Goal: Task Accomplishment & Management: Manage account settings

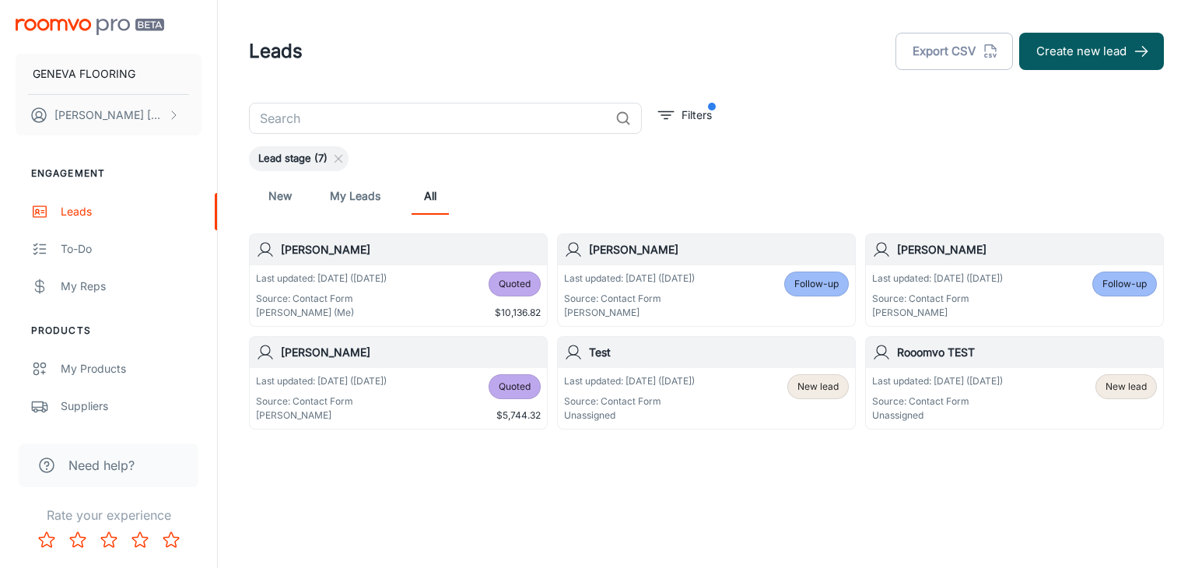
click at [780, 155] on div "Lead stage (7)" at bounding box center [706, 158] width 915 height 25
click at [738, 97] on header "Leads Export CSV Create new lead" at bounding box center [706, 51] width 952 height 103
click at [926, 168] on div "Lead stage (7)" at bounding box center [706, 158] width 915 height 25
click at [685, 401] on p "Source: Contact Form" at bounding box center [629, 401] width 131 height 14
click at [882, 146] on div "Lead stage (7)" at bounding box center [706, 158] width 915 height 25
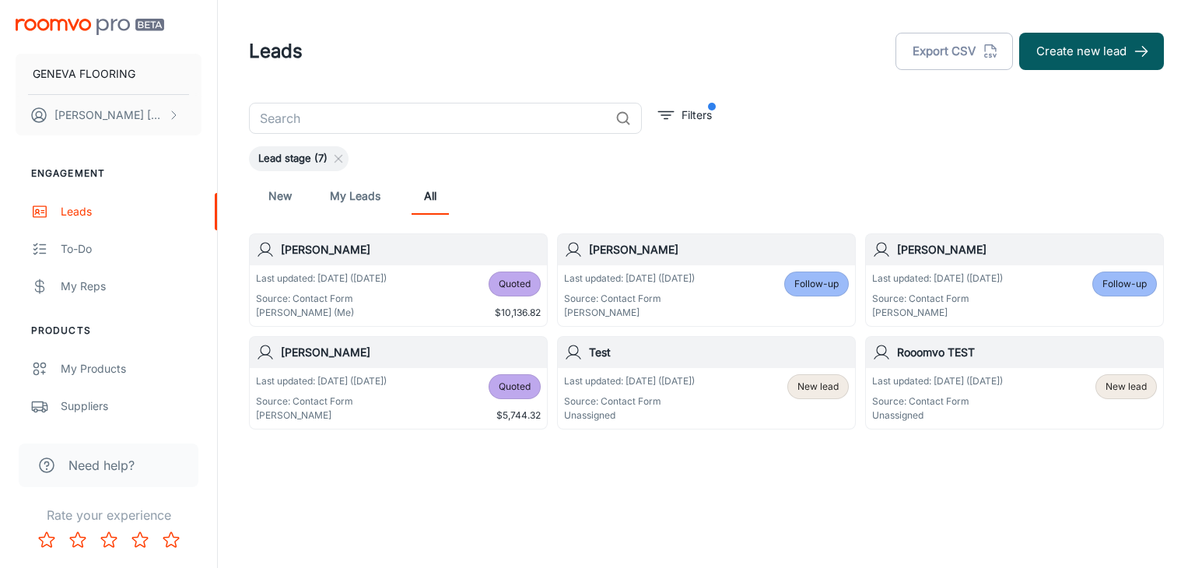
click at [790, 90] on header "Leads Export CSV Create new lead" at bounding box center [706, 51] width 952 height 103
click at [704, 110] on p "Filters" at bounding box center [696, 115] width 30 height 17
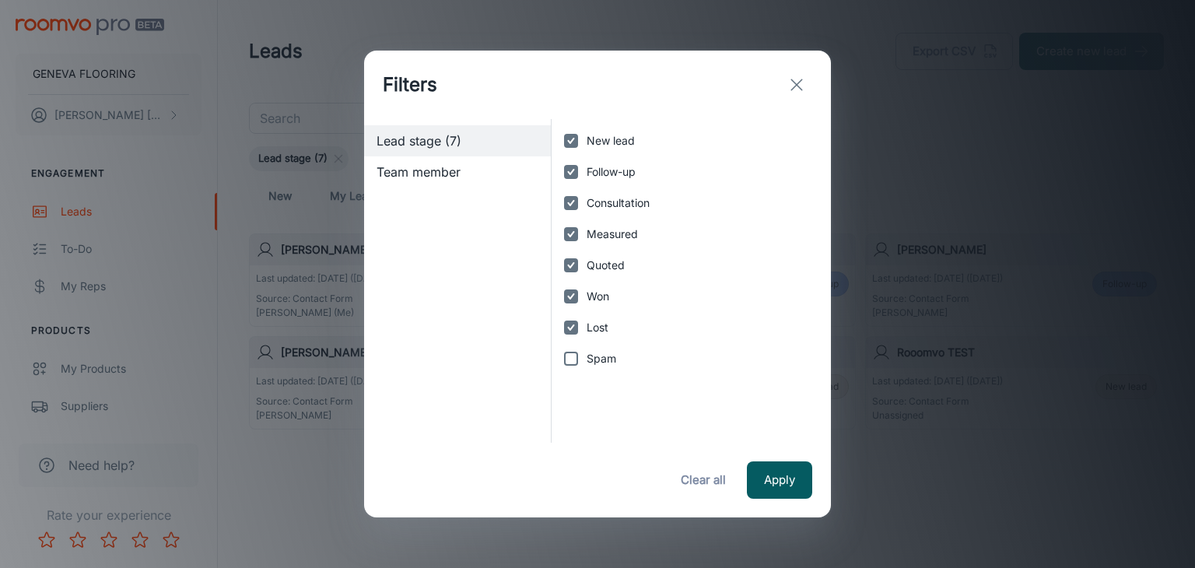
click at [806, 82] on button "exit" at bounding box center [796, 84] width 31 height 31
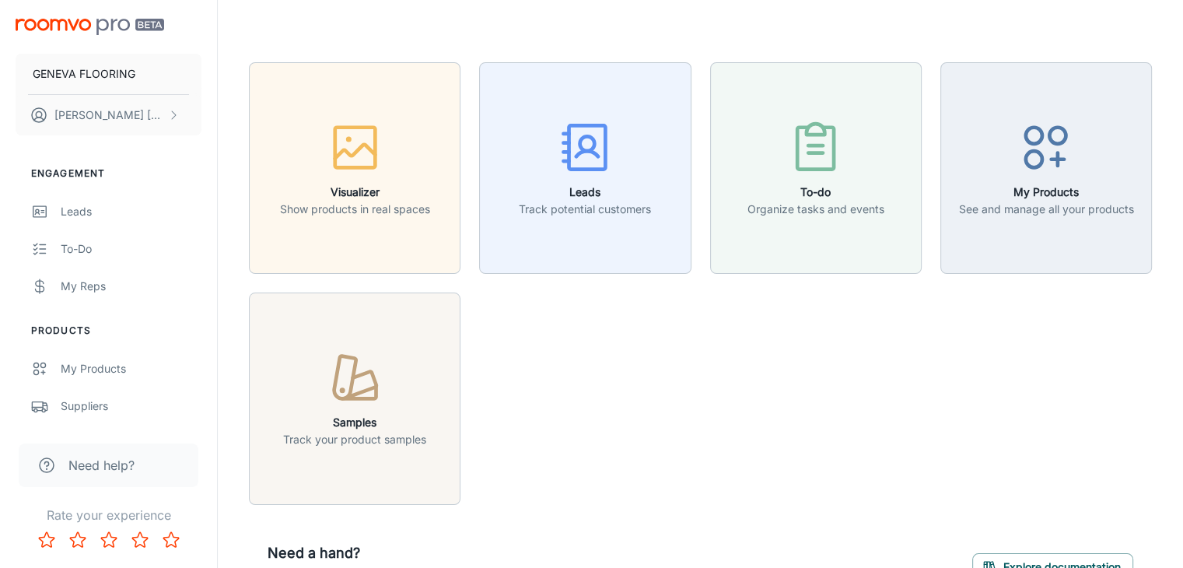
click at [655, 51] on header at bounding box center [700, 31] width 941 height 62
click at [807, 161] on icon "button" at bounding box center [816, 147] width 58 height 58
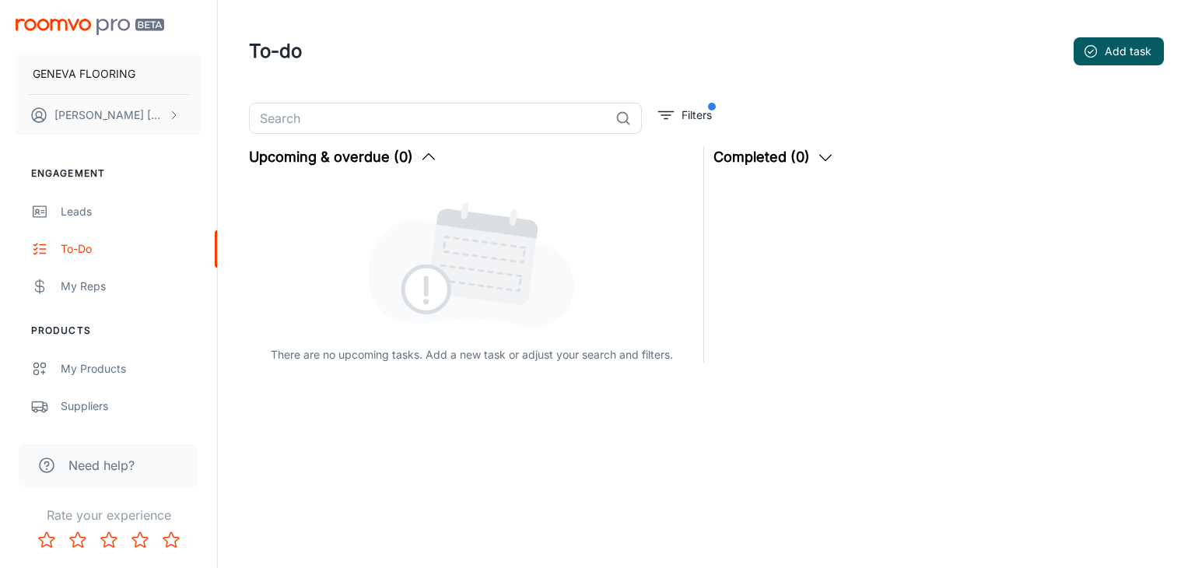
click at [498, 57] on div "To-do Add task" at bounding box center [706, 51] width 915 height 40
click at [444, 79] on header "To-do Add task" at bounding box center [706, 51] width 952 height 103
click at [1123, 51] on button "Add task" at bounding box center [1119, 51] width 90 height 28
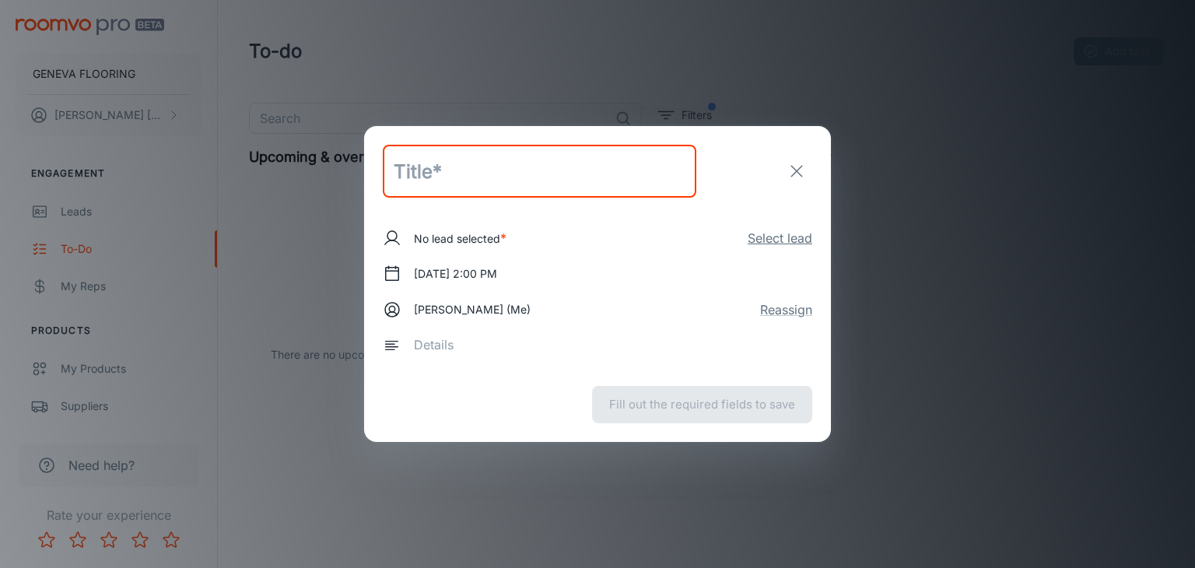
click at [756, 239] on button "Select lead" at bounding box center [780, 238] width 65 height 19
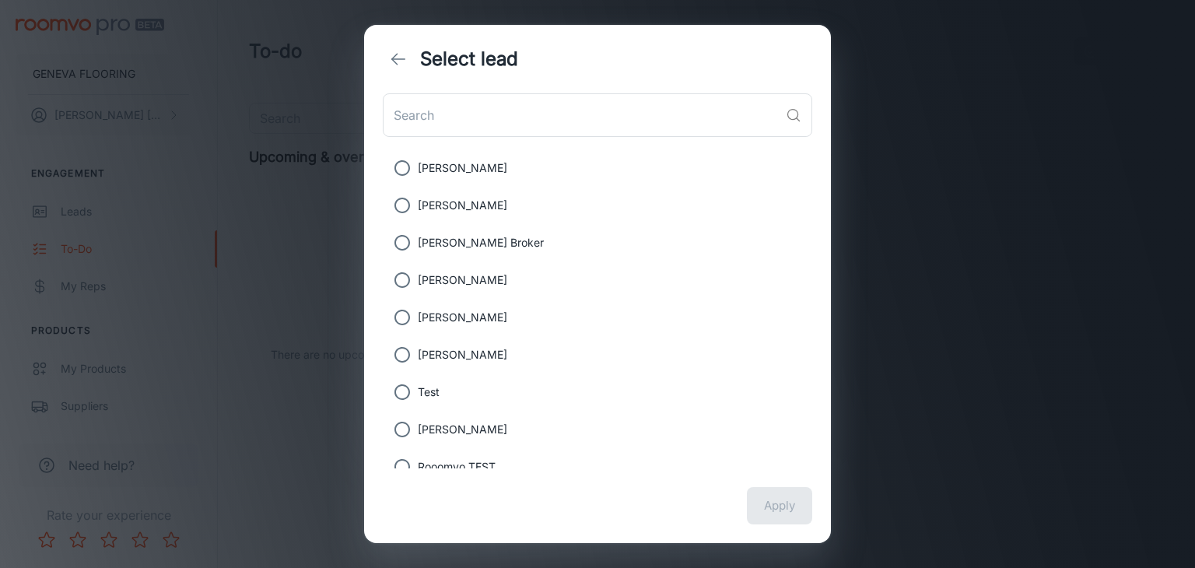
click at [1079, 204] on div "Select lead ​ Paul Botros Jacob Blas Roff Broker Maricella Felix Sandro Alberti…" at bounding box center [597, 284] width 1195 height 568
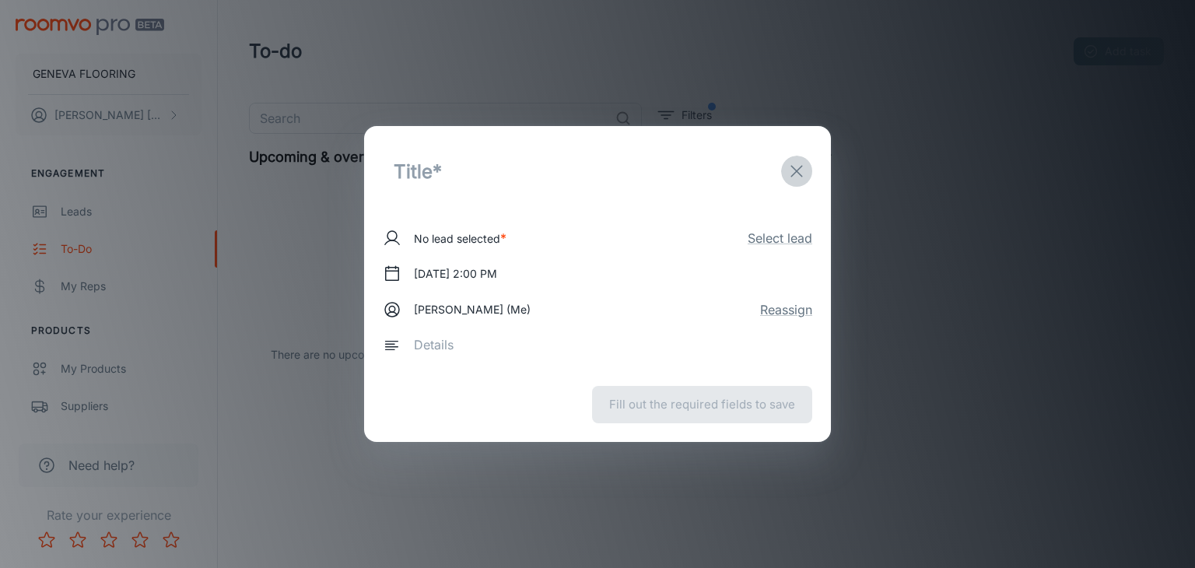
click at [794, 168] on line "exit" at bounding box center [796, 171] width 11 height 11
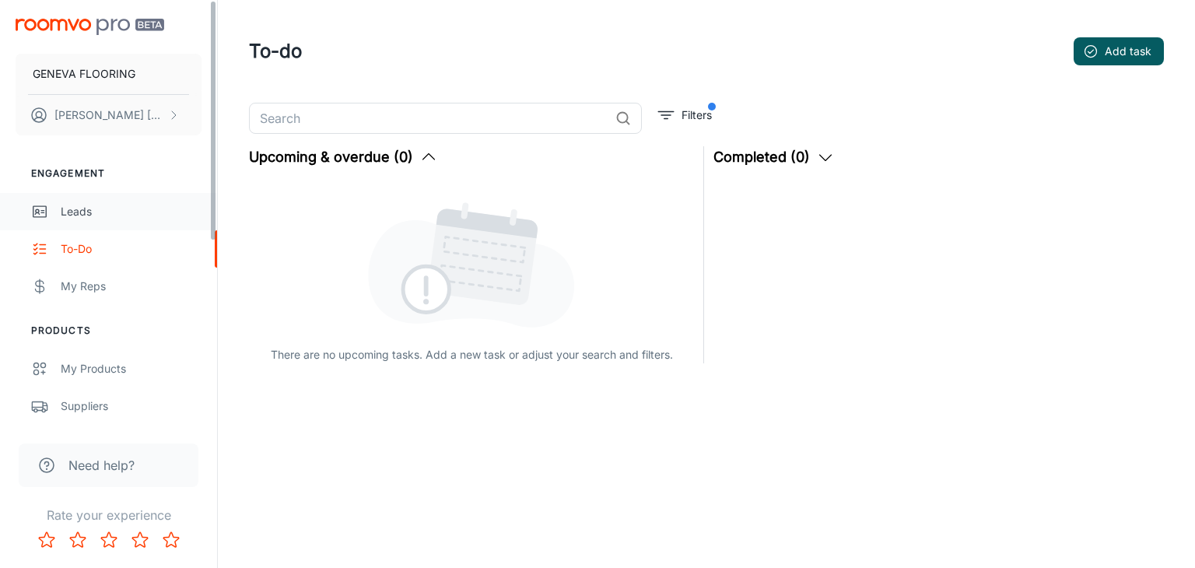
click at [96, 197] on link "Leads" at bounding box center [108, 211] width 217 height 37
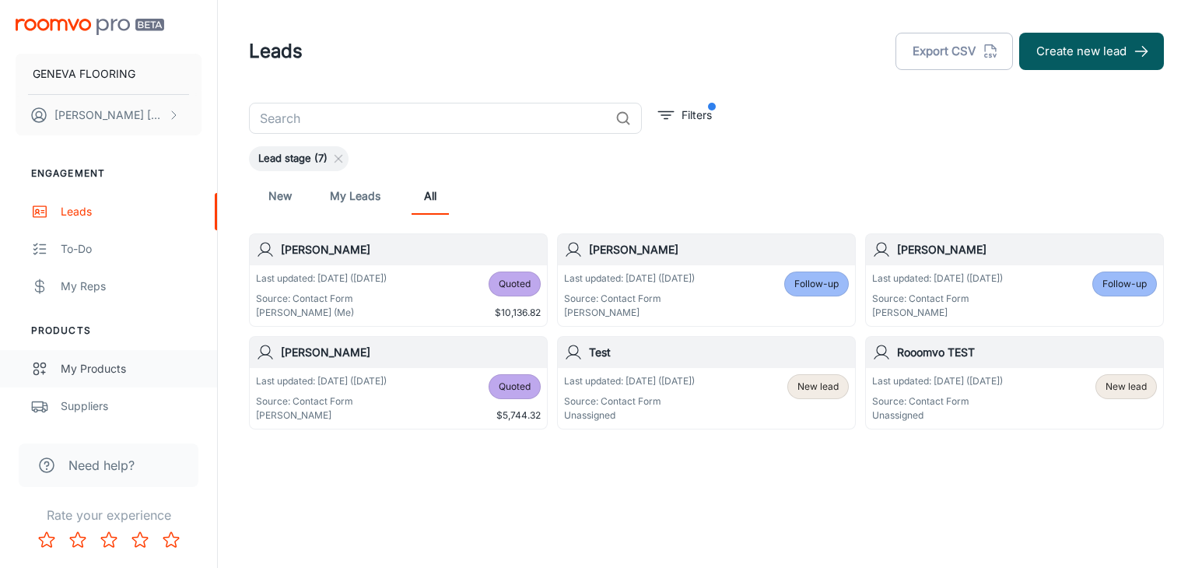
click at [121, 356] on link "My Products" at bounding box center [108, 368] width 217 height 37
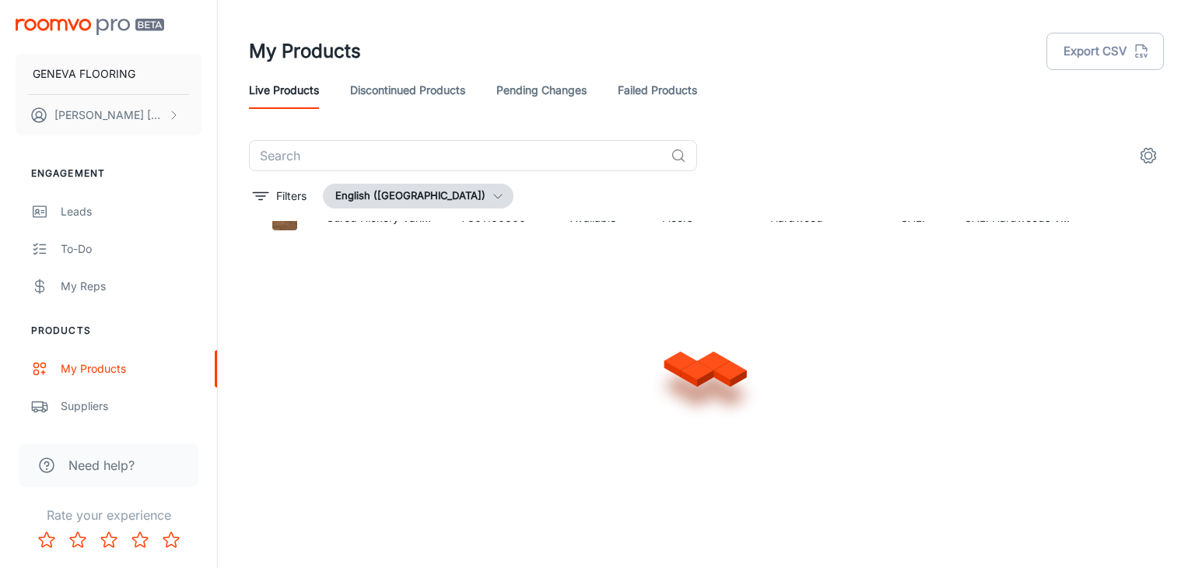
scroll to position [1175, 0]
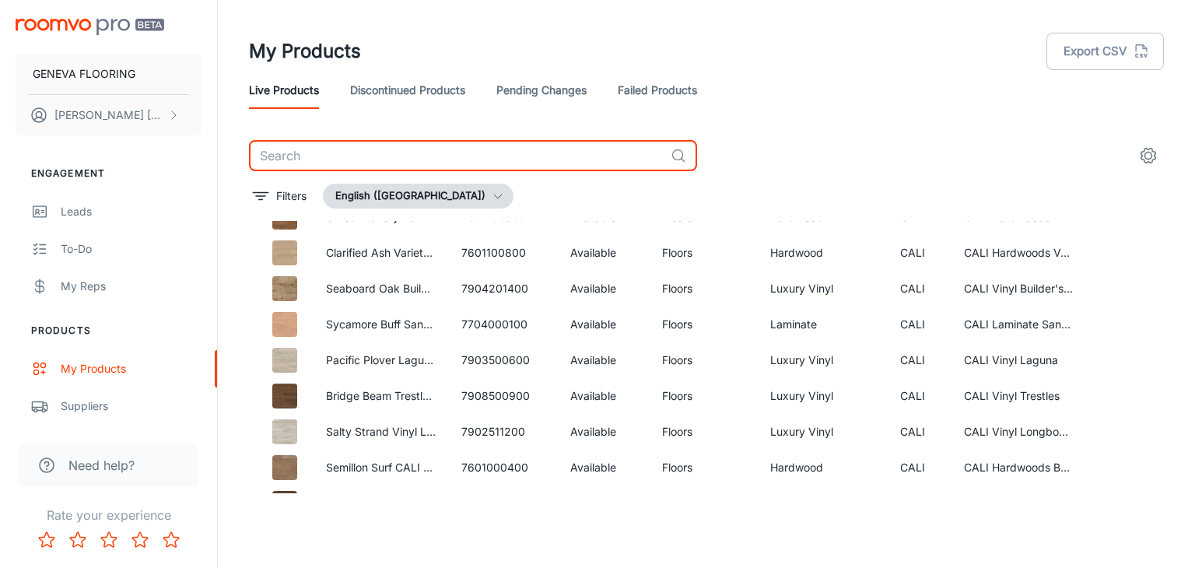
click at [453, 149] on input "text" at bounding box center [456, 155] width 415 height 31
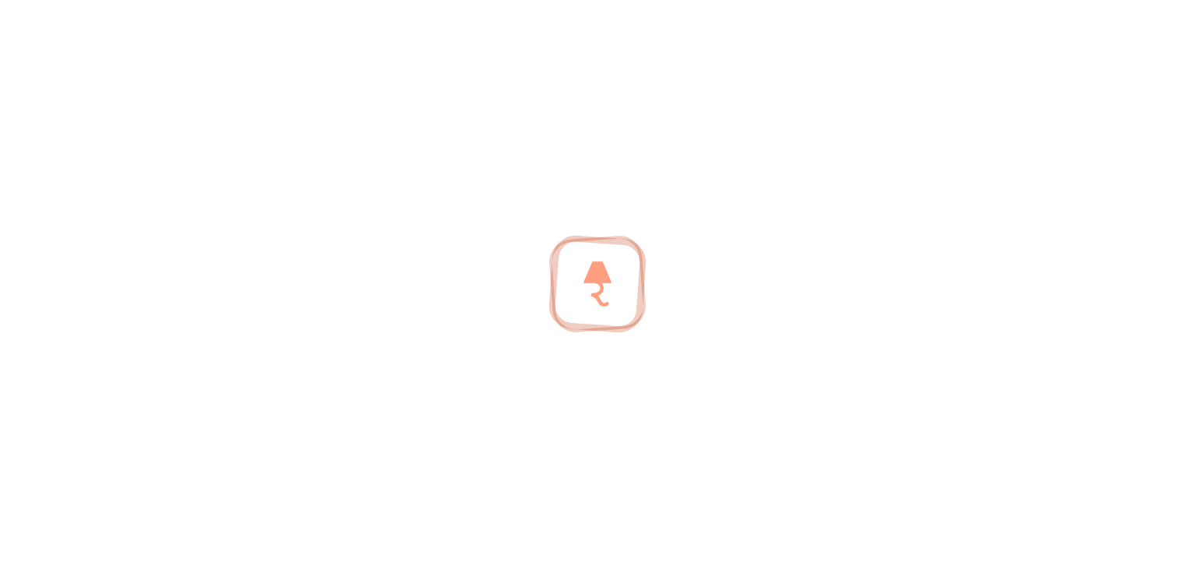
scroll to position [30, 0]
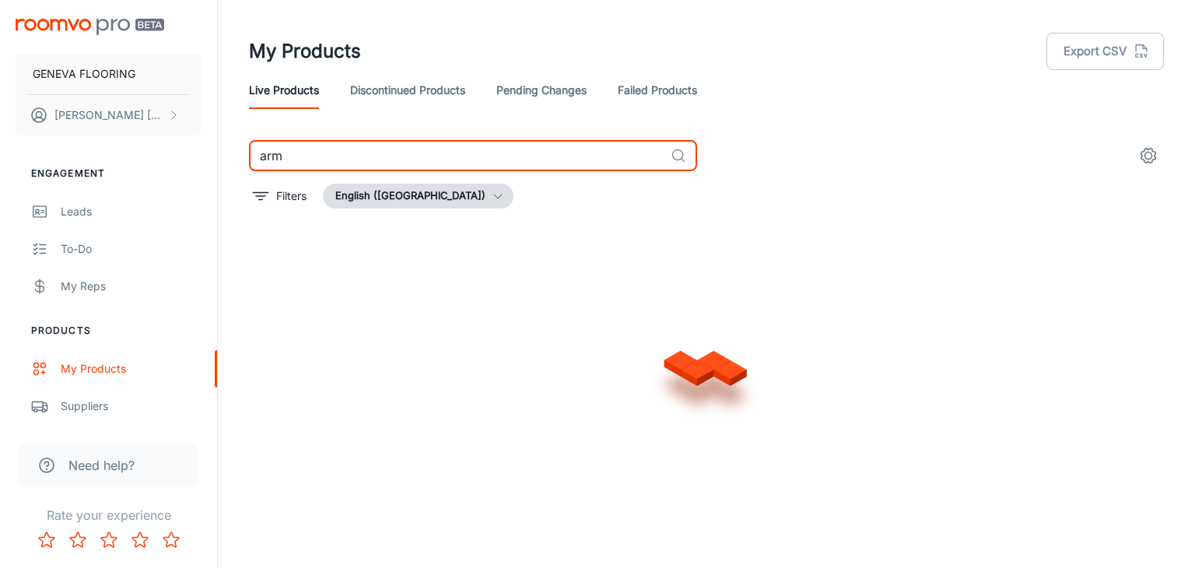
type input "arm"
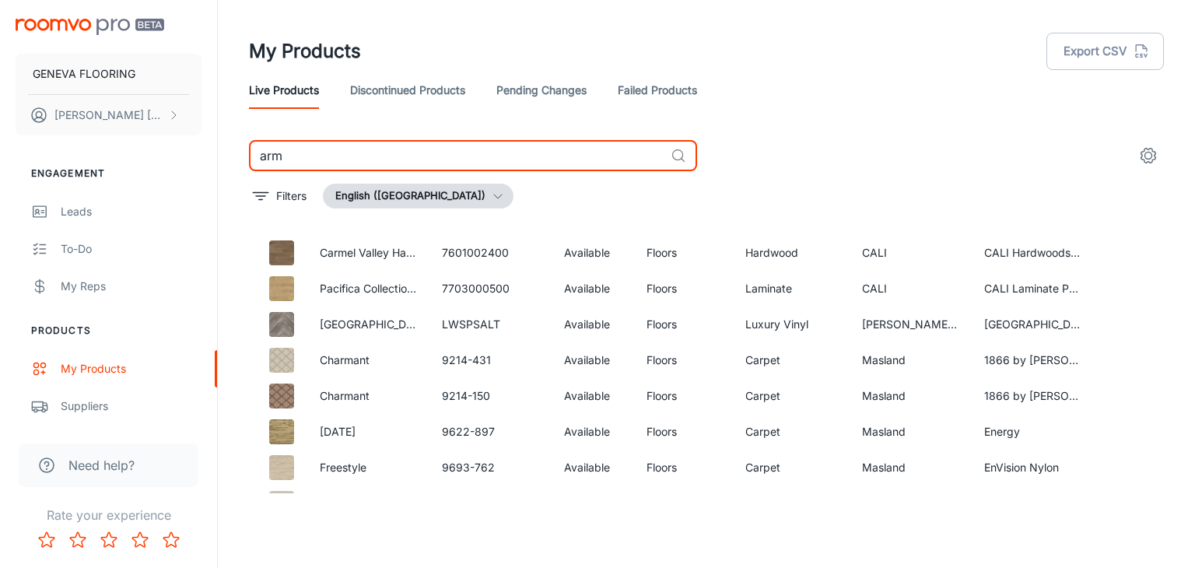
scroll to position [916, 0]
